Goal: Task Accomplishment & Management: Manage account settings

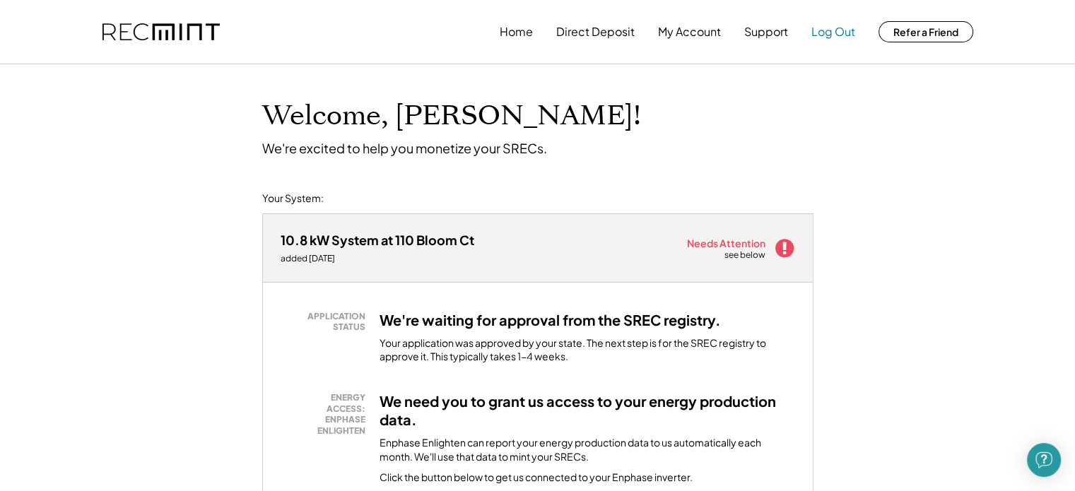
click at [824, 38] on button "Log Out" at bounding box center [834, 32] width 44 height 28
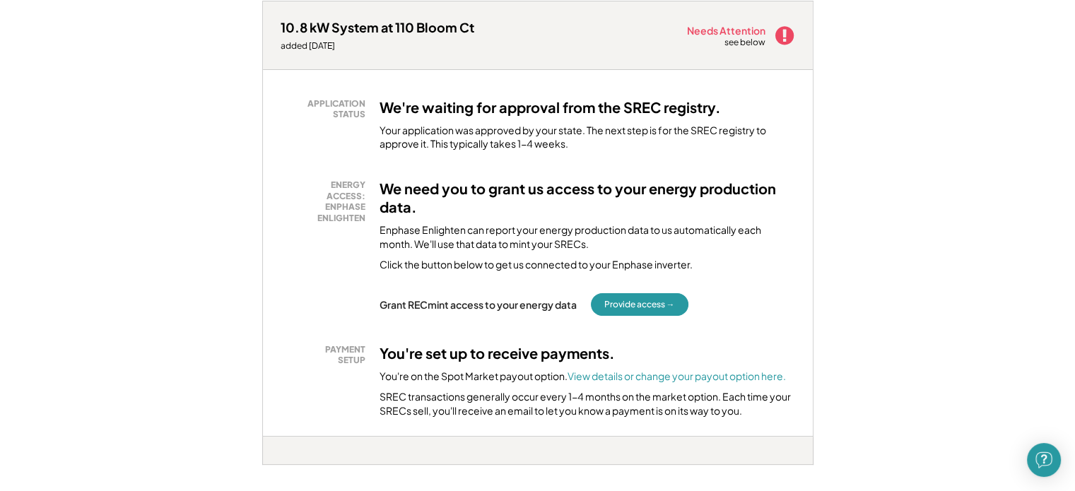
scroll to position [283, 0]
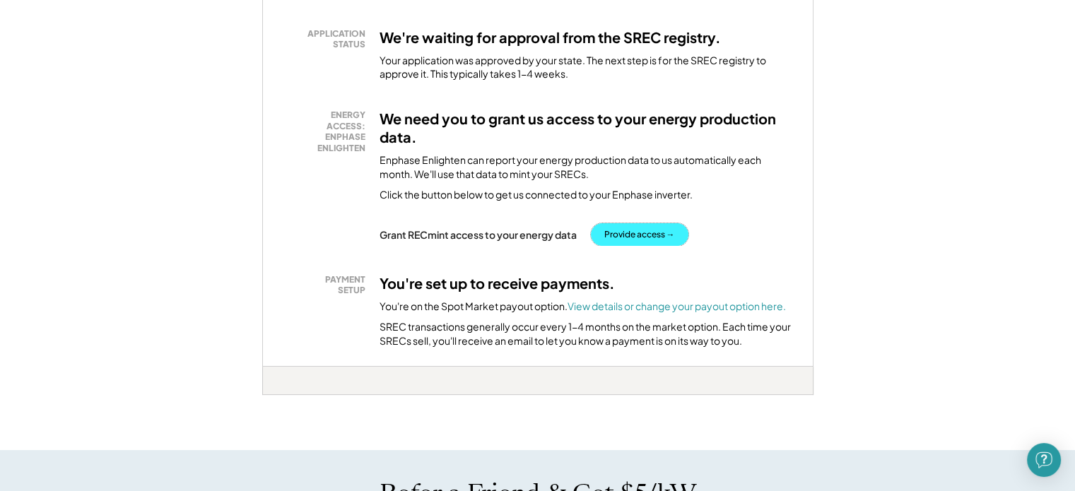
click at [659, 235] on button "Provide access →" at bounding box center [640, 234] width 98 height 23
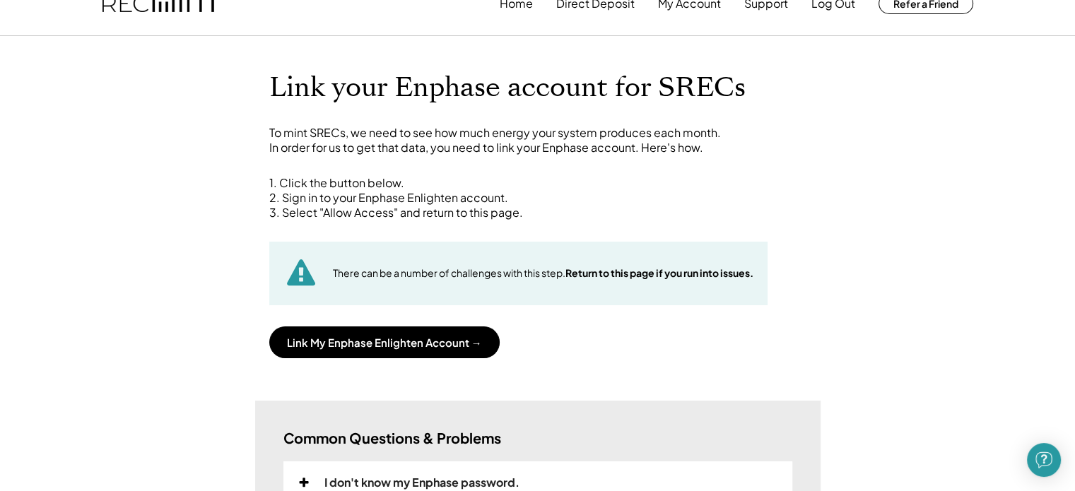
scroll to position [71, 0]
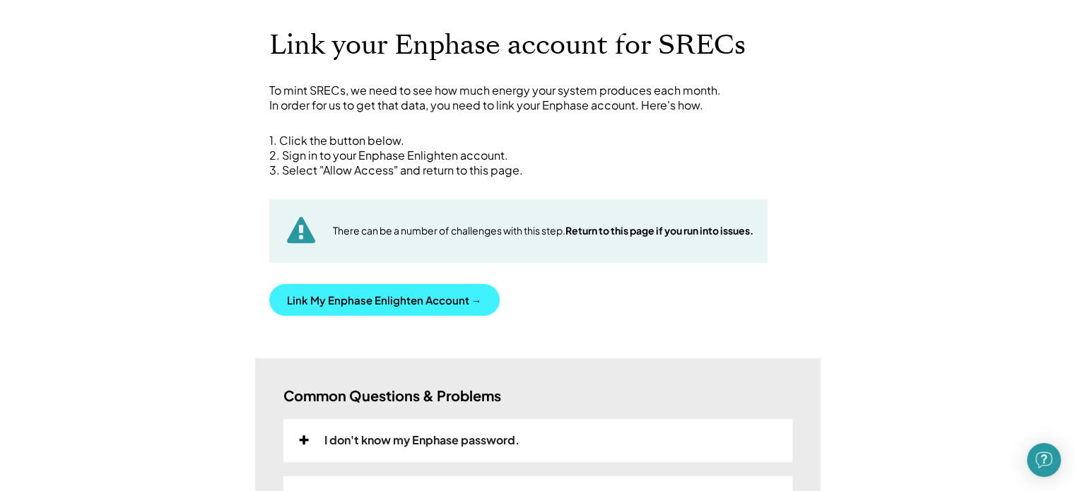
click at [427, 293] on button "Link My Enphase Enlighten Account →" at bounding box center [384, 300] width 230 height 32
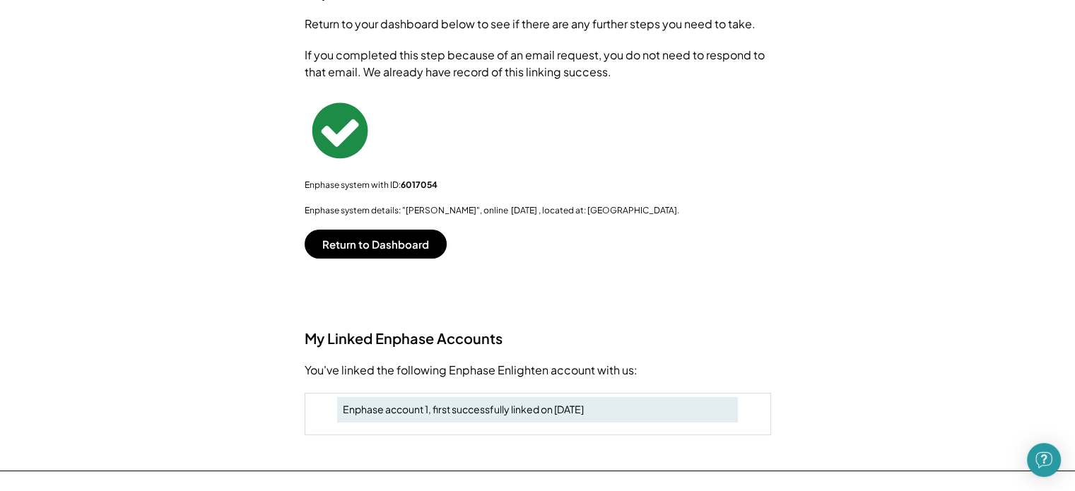
scroll to position [212, 0]
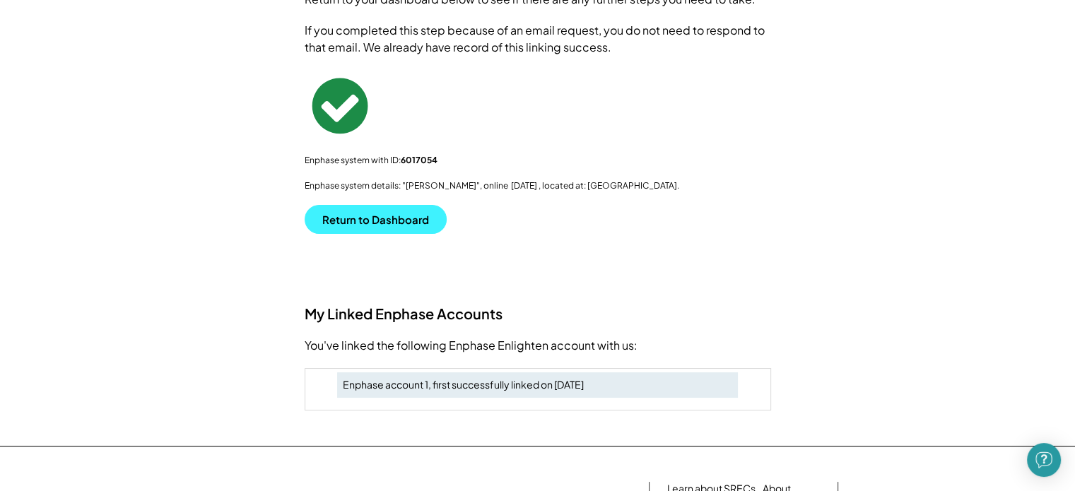
click at [399, 223] on button "Return to Dashboard" at bounding box center [376, 219] width 142 height 29
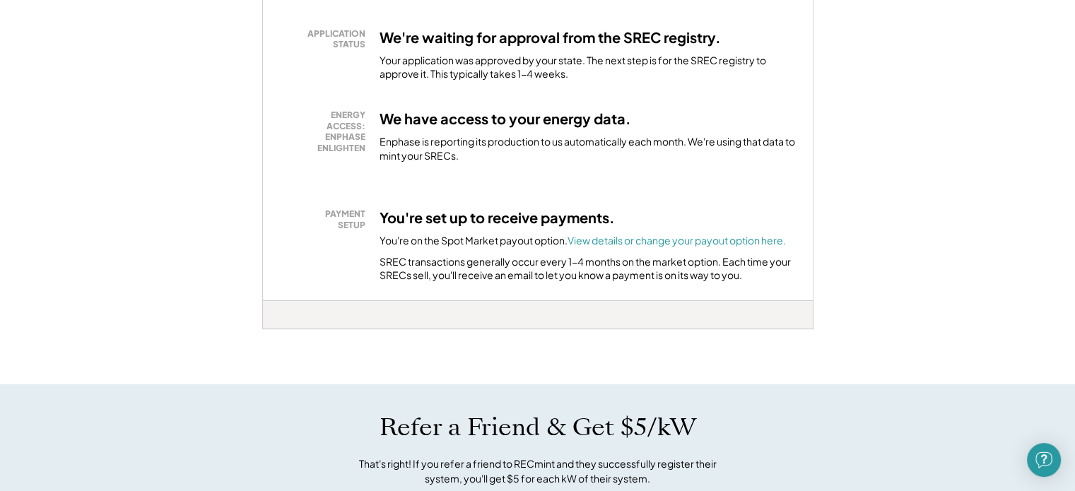
scroll to position [212, 0]
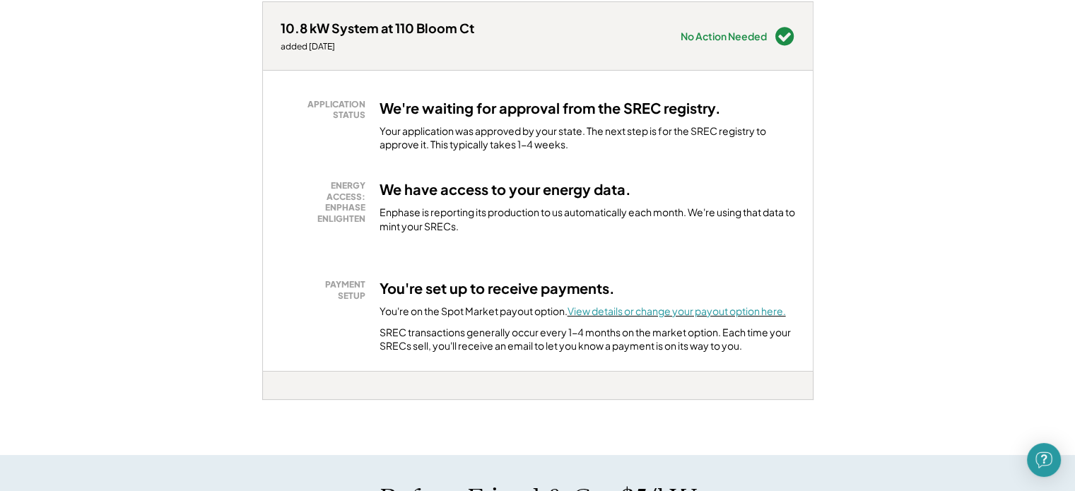
click at [641, 314] on font "View details or change your payout option here." at bounding box center [677, 311] width 218 height 13
